Goal: Task Accomplishment & Management: Manage account settings

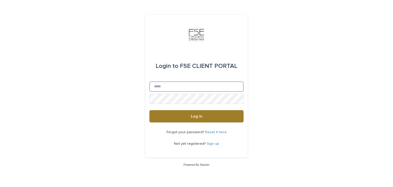
type input "**********"
click at [202, 115] on span "Log in" at bounding box center [197, 116] width 12 height 4
